Goal: Information Seeking & Learning: Learn about a topic

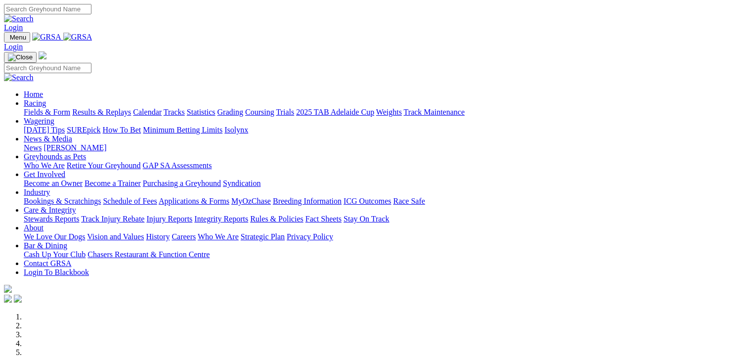
scroll to position [247, 0]
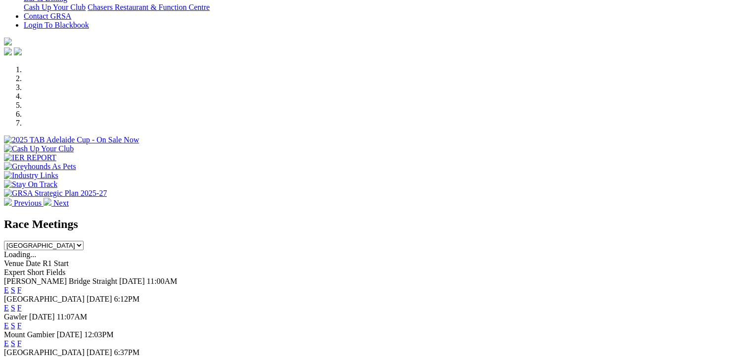
click at [22, 304] on link "F" at bounding box center [19, 308] width 4 height 8
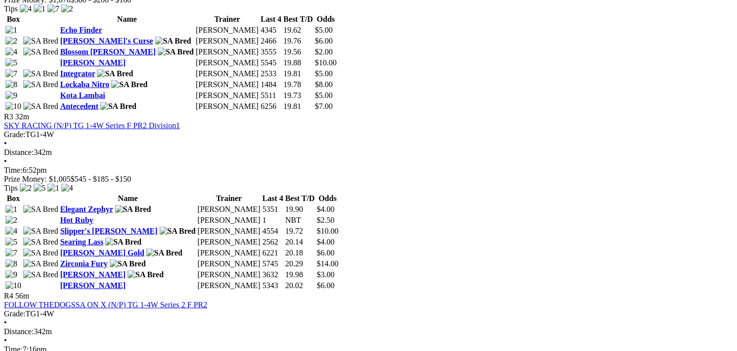
scroll to position [890, 0]
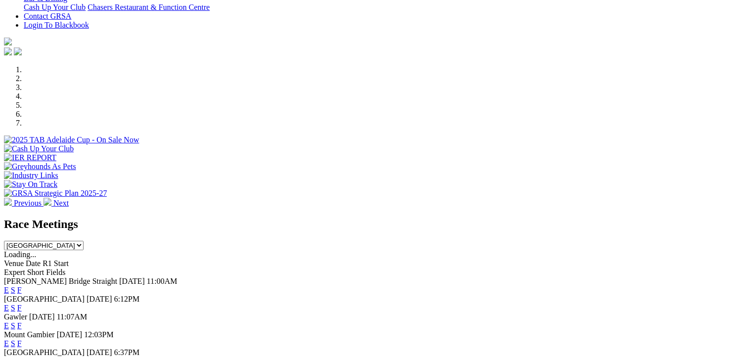
scroll to position [247, 0]
click at [22, 304] on link "F" at bounding box center [19, 308] width 4 height 8
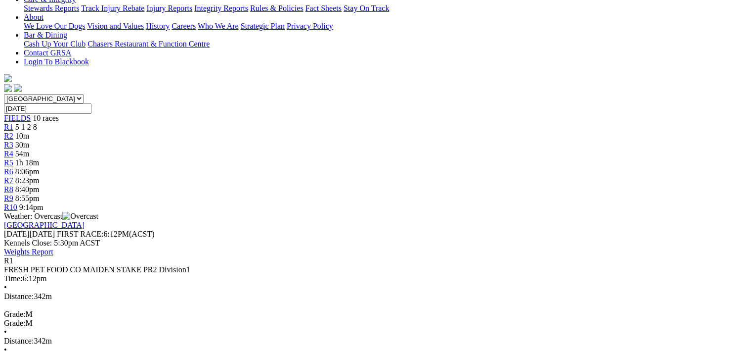
scroll to position [198, 0]
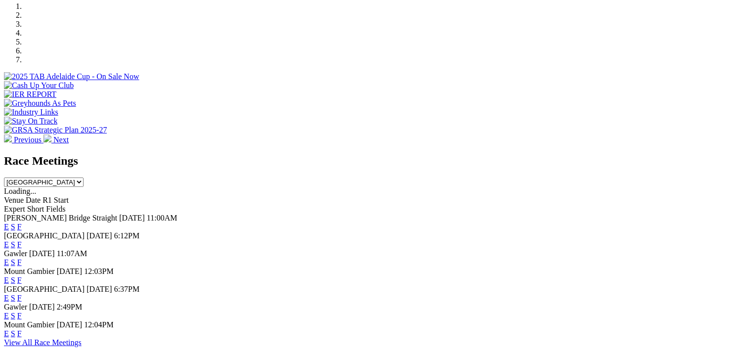
scroll to position [346, 0]
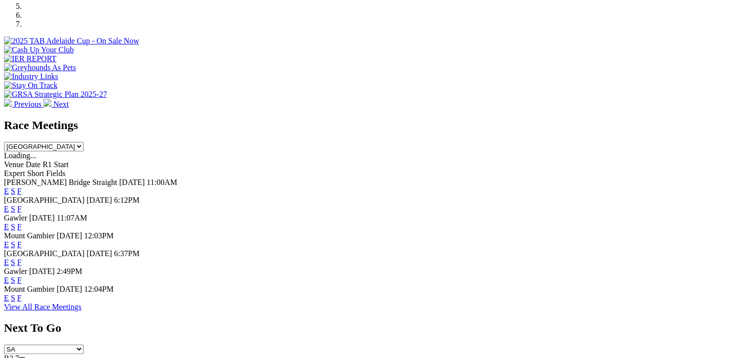
click at [22, 223] on link "F" at bounding box center [19, 227] width 4 height 8
